Goal: Obtain resource: Obtain resource

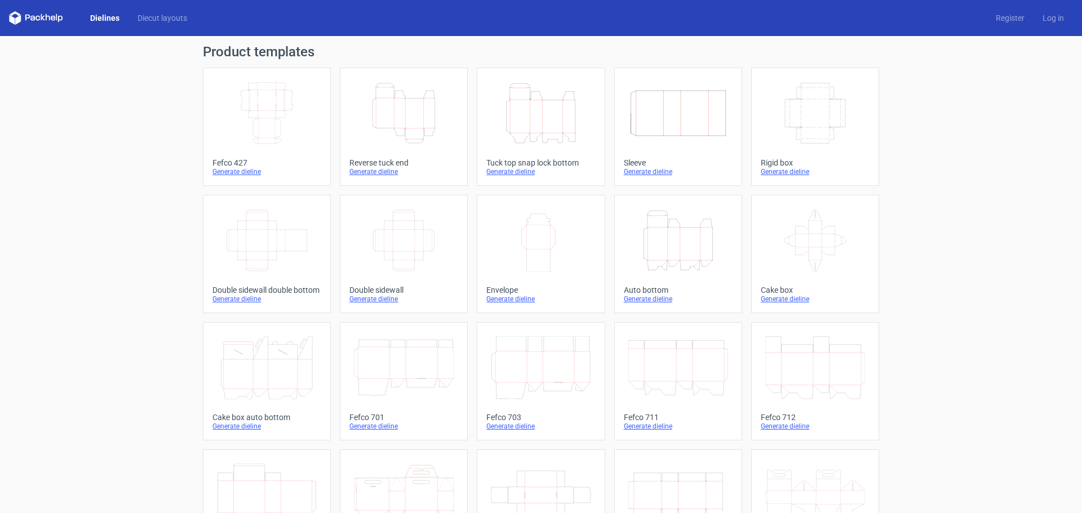
click at [527, 142] on icon "Height Depth Width" at bounding box center [541, 113] width 100 height 63
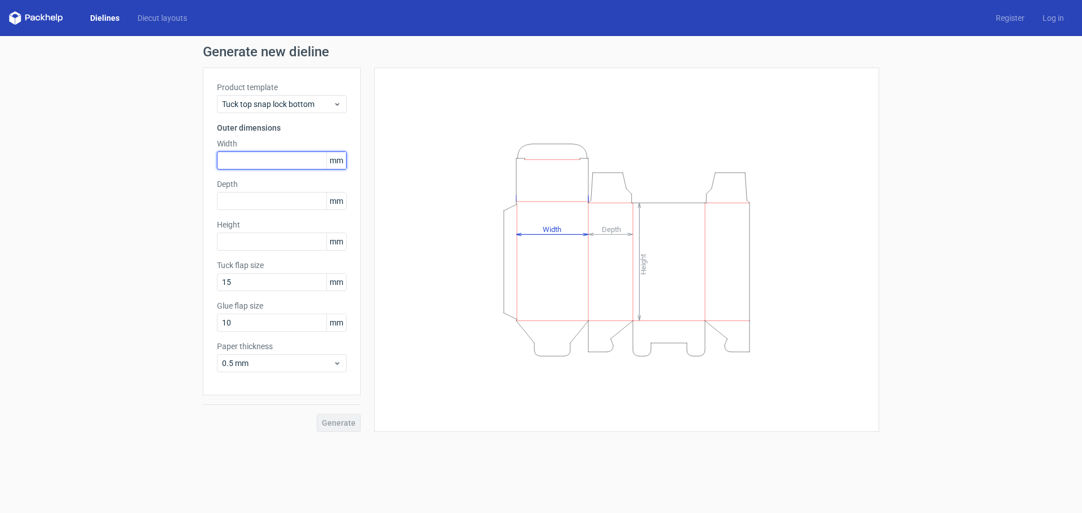
click at [279, 160] on input "text" at bounding box center [282, 161] width 130 height 18
type input "186"
click at [272, 206] on input "text" at bounding box center [282, 201] width 130 height 18
type input "110"
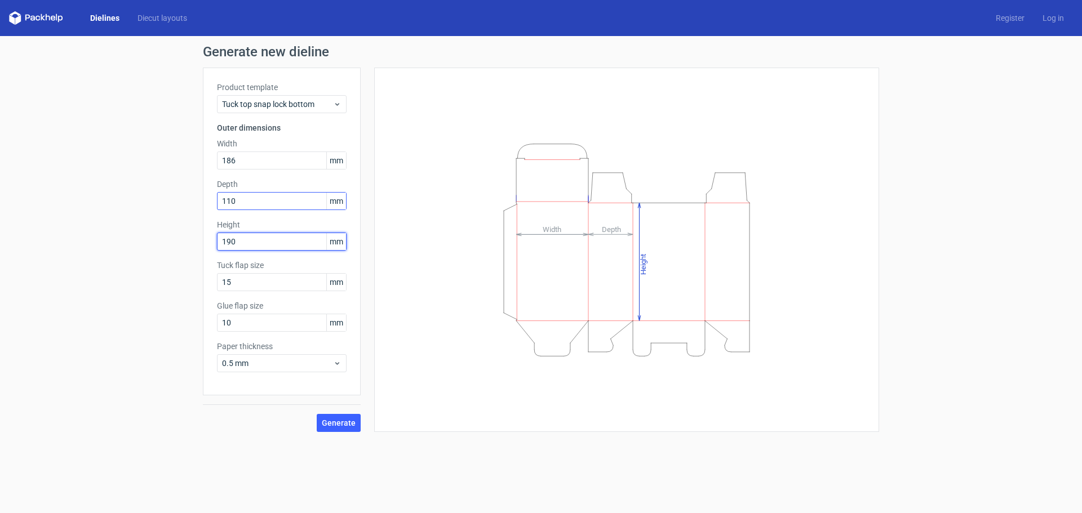
type input "190"
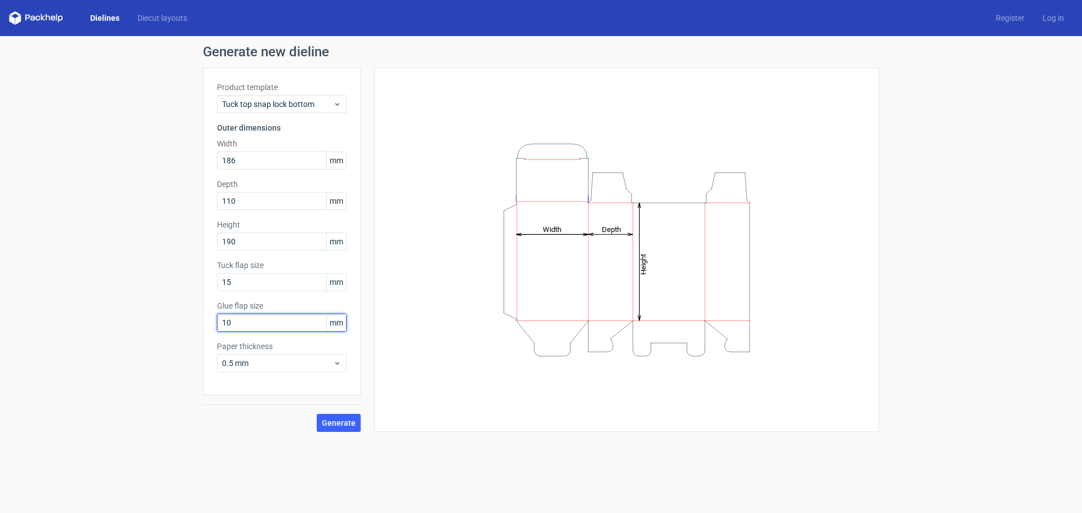
click at [296, 323] on input "10" at bounding box center [282, 323] width 130 height 18
click at [297, 285] on input "15" at bounding box center [282, 282] width 130 height 18
drag, startPoint x: 287, startPoint y: 281, endPoint x: 181, endPoint y: 285, distance: 106.0
click at [181, 285] on div "Generate new dieline Product template Tuck top snap lock bottom Outer dimension…" at bounding box center [541, 238] width 1082 height 405
type input "25"
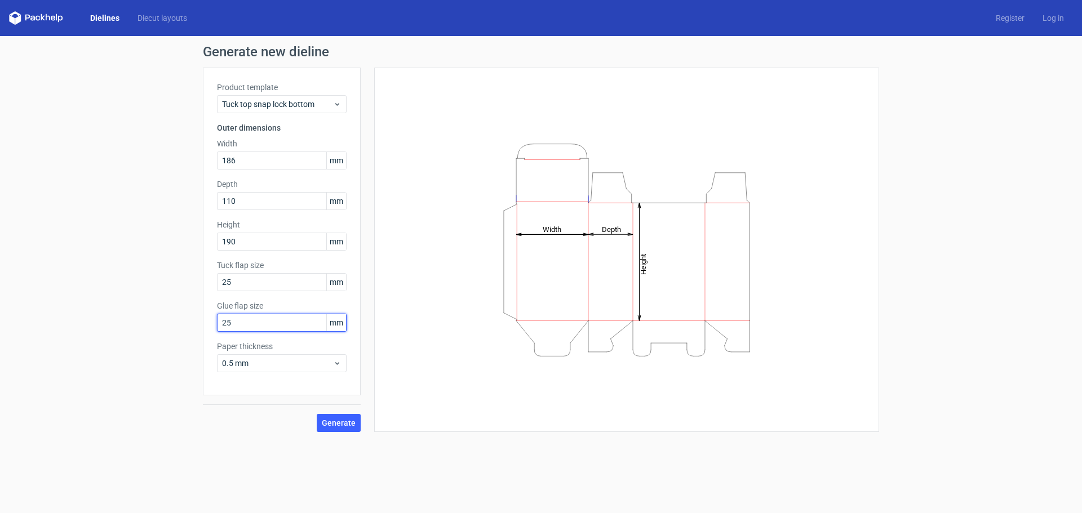
type input "25"
click at [339, 362] on icon at bounding box center [337, 363] width 8 height 9
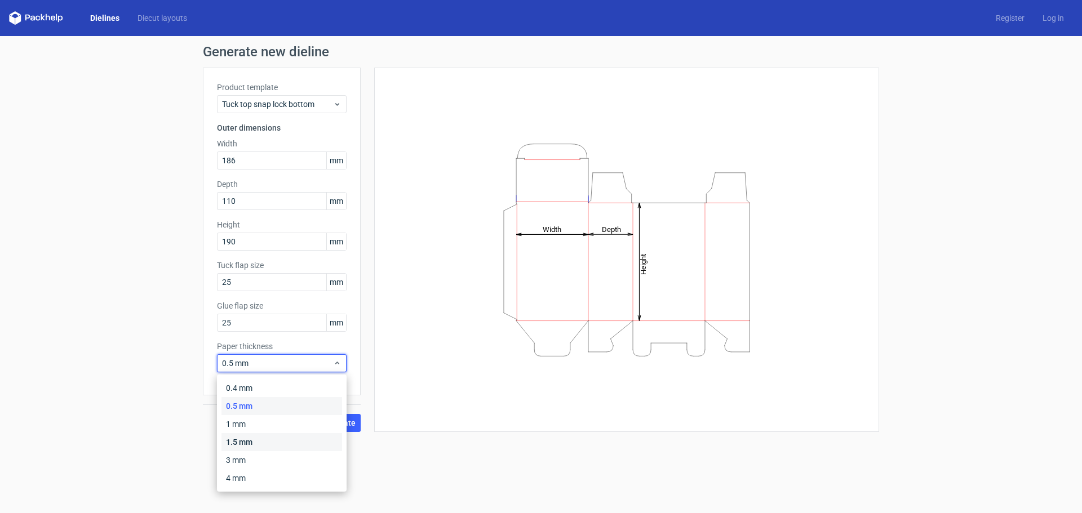
click at [277, 441] on div "1.5 mm" at bounding box center [281, 442] width 121 height 18
drag, startPoint x: 260, startPoint y: 366, endPoint x: 198, endPoint y: 366, distance: 62.5
click at [198, 366] on div "Generate new dieline Product template Tuck top snap lock bottom Outer dimension…" at bounding box center [541, 238] width 1082 height 405
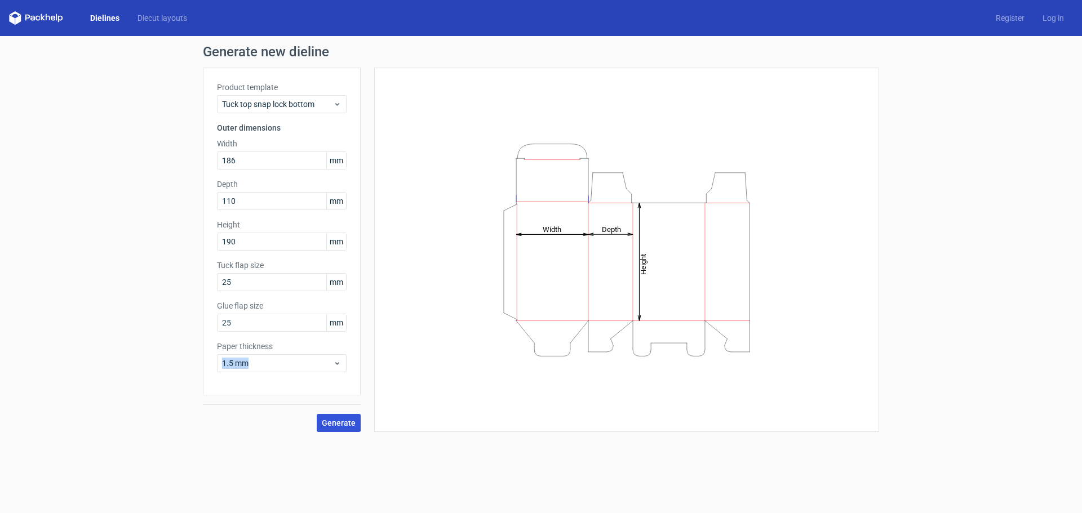
click at [348, 426] on span "Generate" at bounding box center [339, 423] width 34 height 8
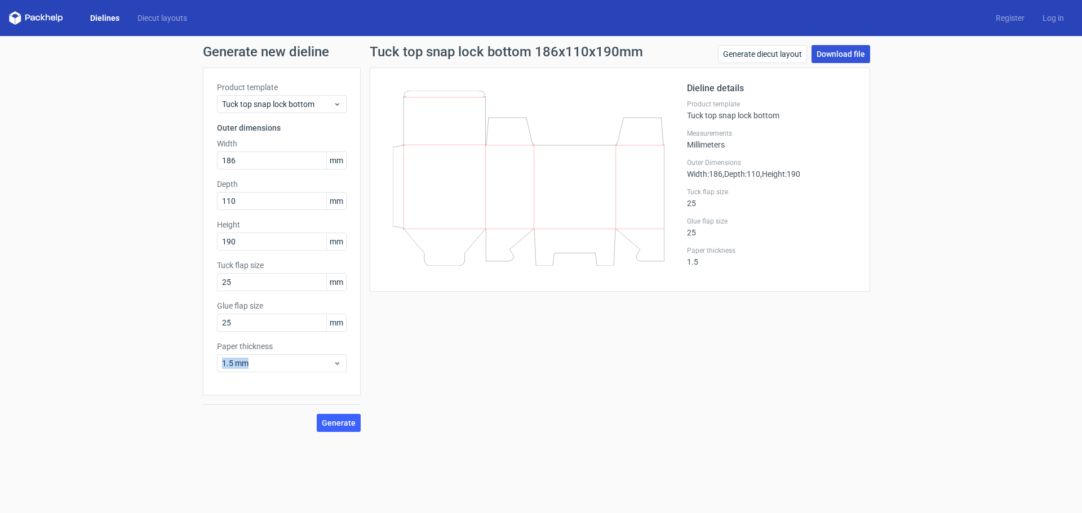
click at [847, 55] on link "Download file" at bounding box center [840, 54] width 59 height 18
click at [839, 54] on link "Download file" at bounding box center [840, 54] width 59 height 18
